Goal: Task Accomplishment & Management: Use online tool/utility

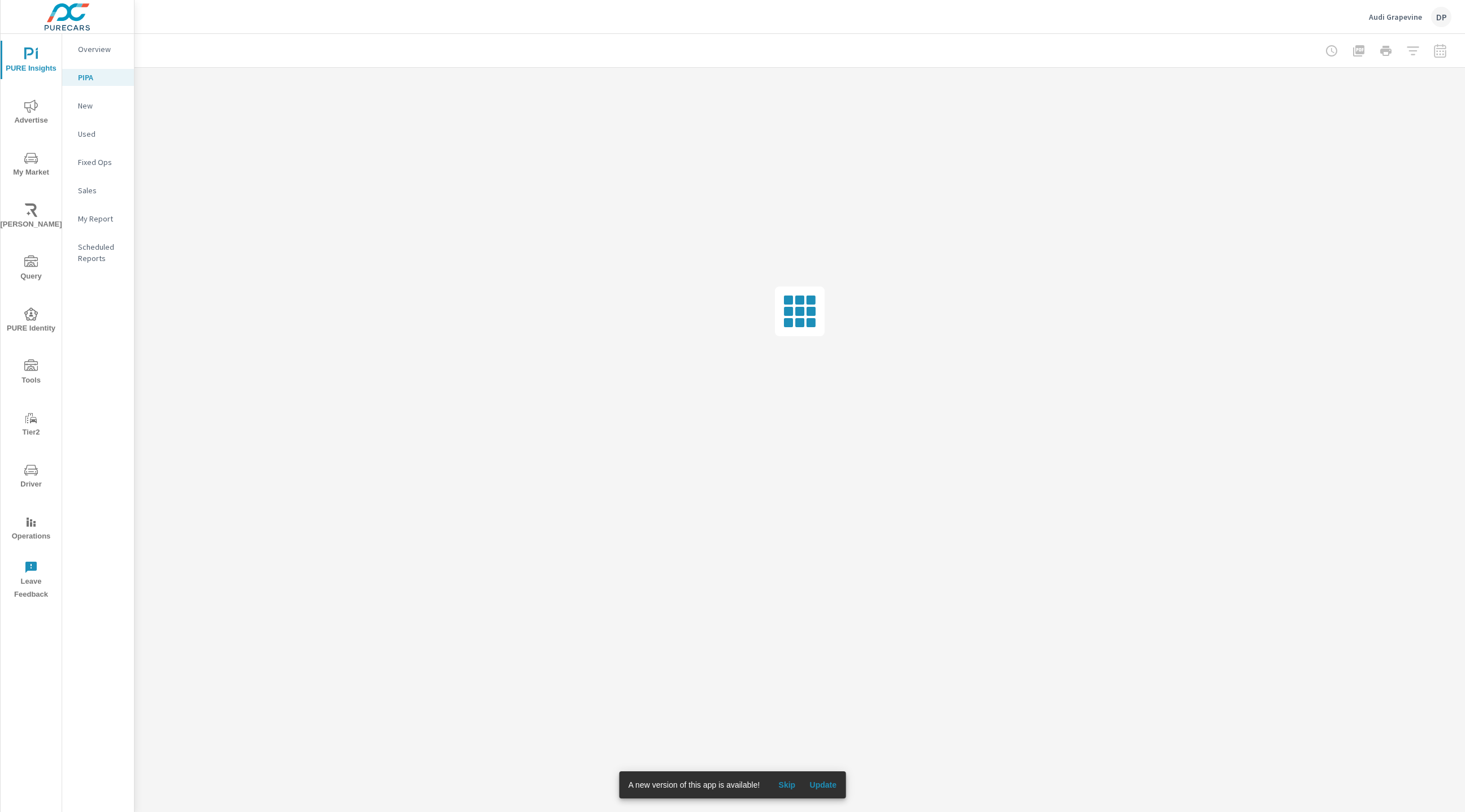
click at [830, 784] on span "Update" at bounding box center [823, 785] width 27 height 10
